Goal: Information Seeking & Learning: Learn about a topic

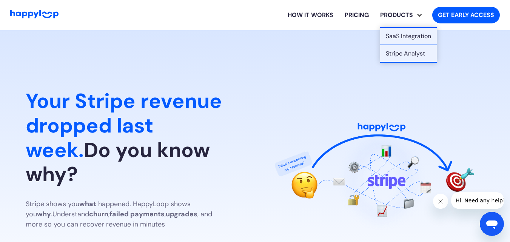
click at [411, 15] on div "PRODUCTS" at bounding box center [397, 15] width 44 height 9
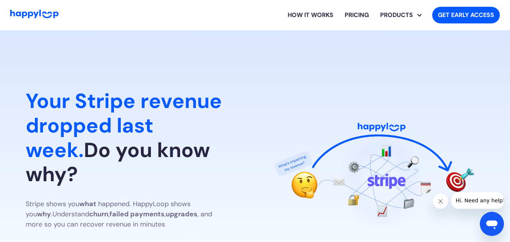
click at [411, 15] on div "PRODUCTS" at bounding box center [397, 15] width 44 height 9
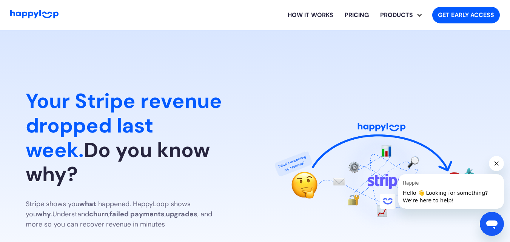
click at [299, 16] on link "How it works" at bounding box center [310, 15] width 57 height 24
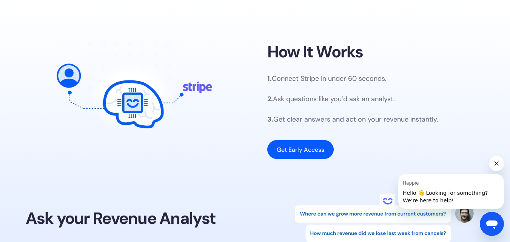
scroll to position [323, 0]
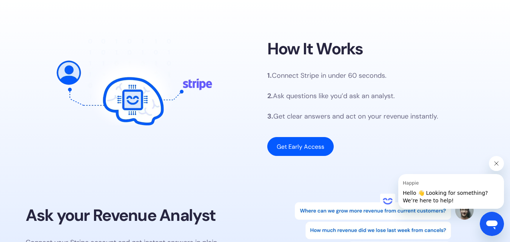
drag, startPoint x: 300, startPoint y: 16, endPoint x: 254, endPoint y: 43, distance: 53.1
click at [254, 43] on div "How It Works 1. Connect Stripe in under 60 seconds. 2. Ask questions like you’d…" at bounding box center [255, 98] width 459 height 124
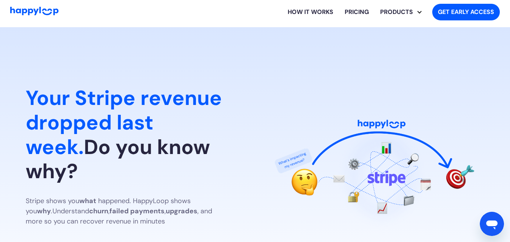
scroll to position [0, 0]
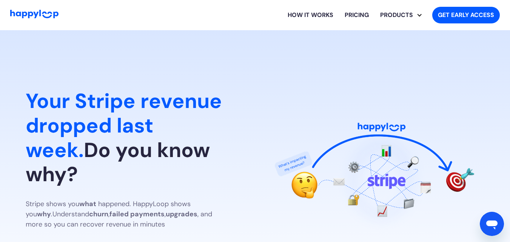
click at [359, 11] on link "Pricing" at bounding box center [357, 15] width 36 height 24
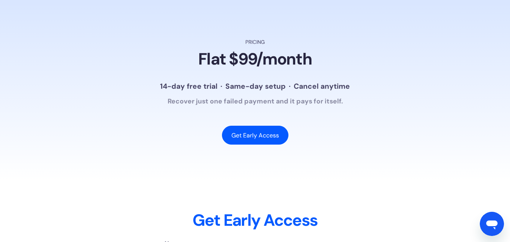
scroll to position [1408, 0]
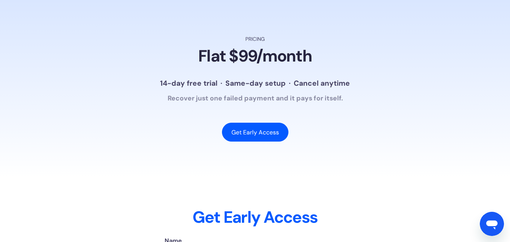
drag, startPoint x: 514, startPoint y: 192, endPoint x: 325, endPoint y: 204, distance: 189.7
click at [325, 204] on div "Get Early Access" at bounding box center [256, 203] width 472 height 50
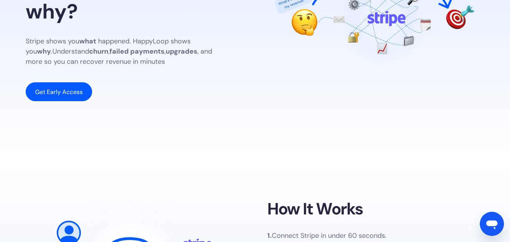
scroll to position [0, 0]
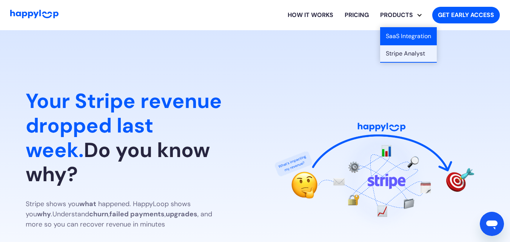
click at [406, 38] on link "SaaS Integration" at bounding box center [409, 36] width 57 height 17
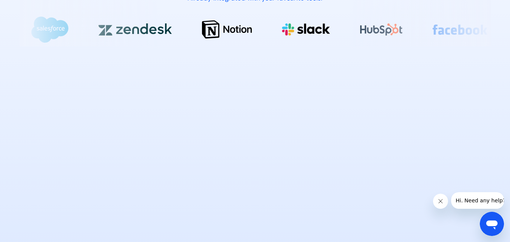
scroll to position [567, 0]
